Goal: Task Accomplishment & Management: Use online tool/utility

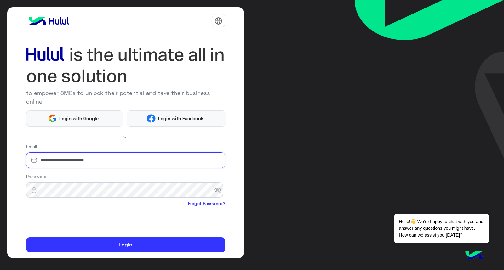
click at [110, 157] on input "**********" at bounding box center [125, 161] width 199 height 16
paste input "*"
type input "**********"
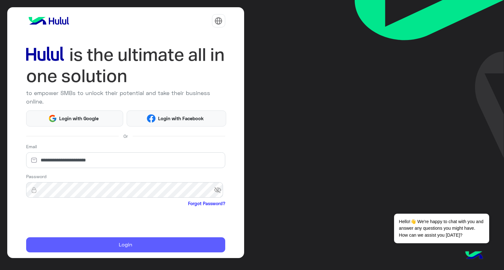
drag, startPoint x: 146, startPoint y: 250, endPoint x: 147, endPoint y: 245, distance: 5.4
click at [147, 245] on button "Login" at bounding box center [125, 245] width 199 height 15
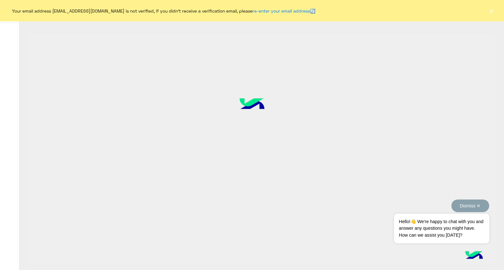
click at [476, 205] on button "Dismiss ✕" at bounding box center [471, 206] width 38 height 13
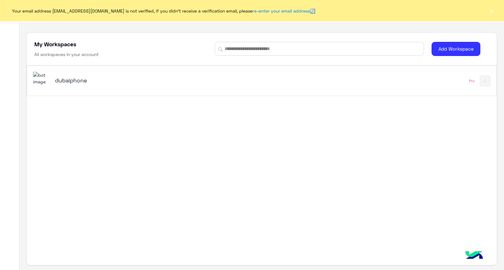
click at [368, 86] on div "dubaiphone Pro" at bounding box center [261, 81] width 469 height 30
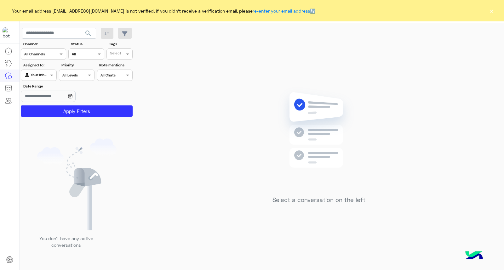
click at [492, 8] on button "×" at bounding box center [491, 11] width 6 height 6
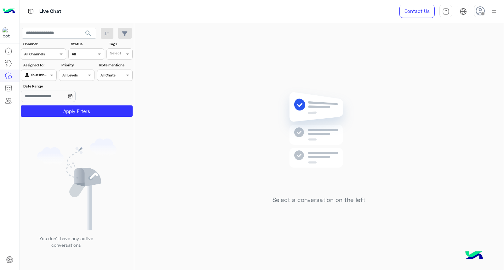
click at [492, 10] on img at bounding box center [494, 12] width 8 height 8
click at [332, 112] on img at bounding box center [319, 139] width 91 height 105
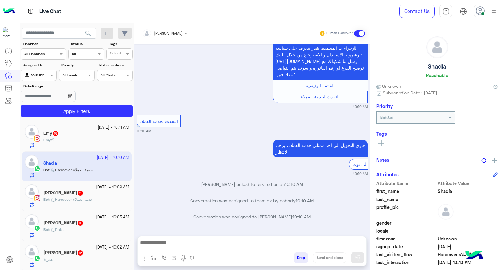
click at [494, 16] on div at bounding box center [494, 11] width 8 height 12
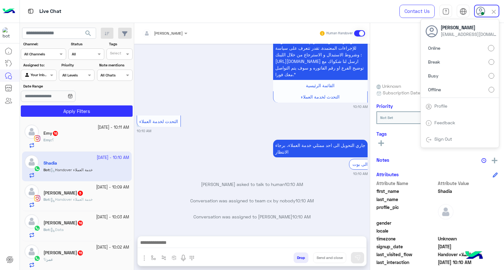
drag, startPoint x: 480, startPoint y: 74, endPoint x: 445, endPoint y: 75, distance: 35.6
click at [480, 73] on label "Busy" at bounding box center [460, 75] width 69 height 11
click at [87, 36] on span "search" at bounding box center [88, 34] width 8 height 8
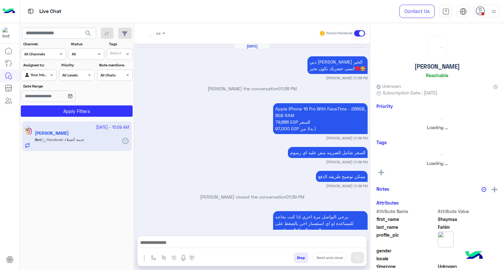
click at [87, 36] on span "search" at bounding box center [88, 34] width 8 height 8
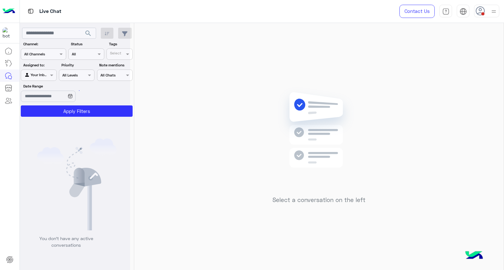
click at [87, 36] on div at bounding box center [75, 138] width 110 height 270
